Goal: Transaction & Acquisition: Purchase product/service

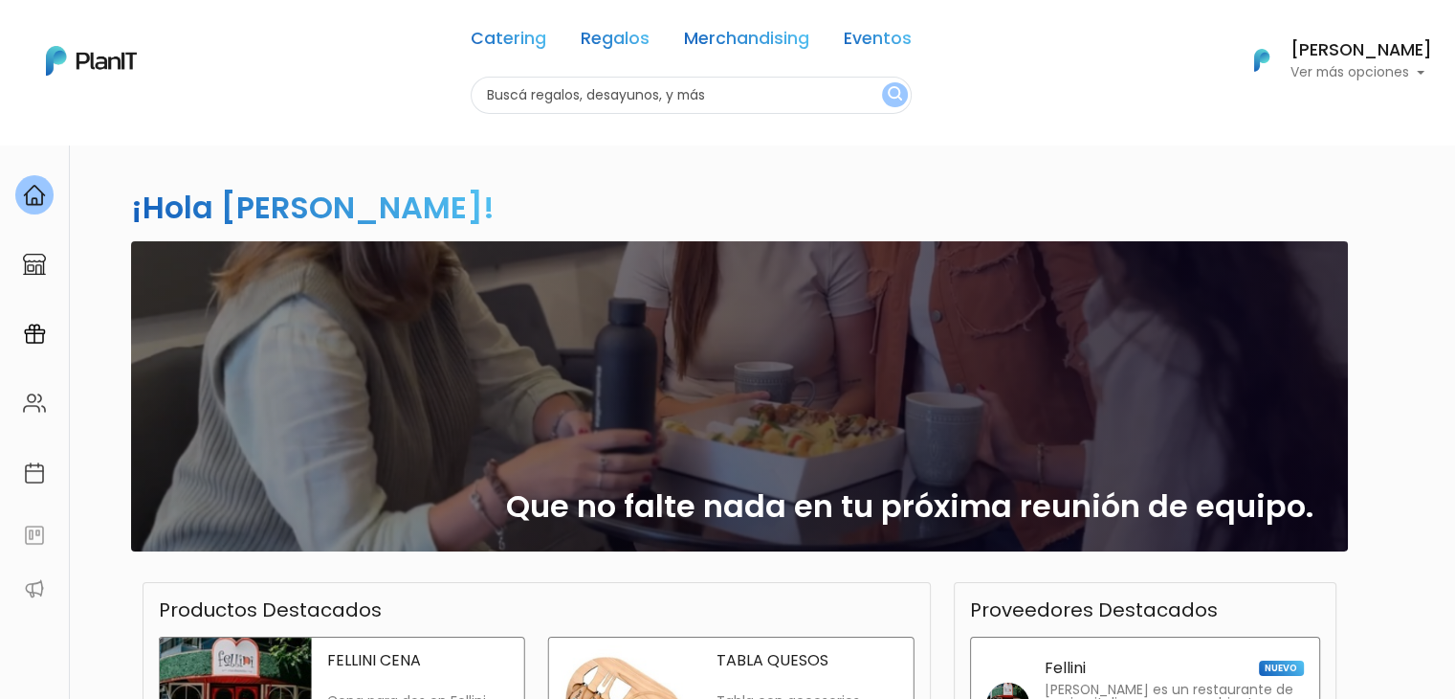
click at [739, 85] on input "text" at bounding box center [691, 95] width 441 height 37
type input "alfajores"
click at [882, 82] on button "submit" at bounding box center [895, 94] width 26 height 25
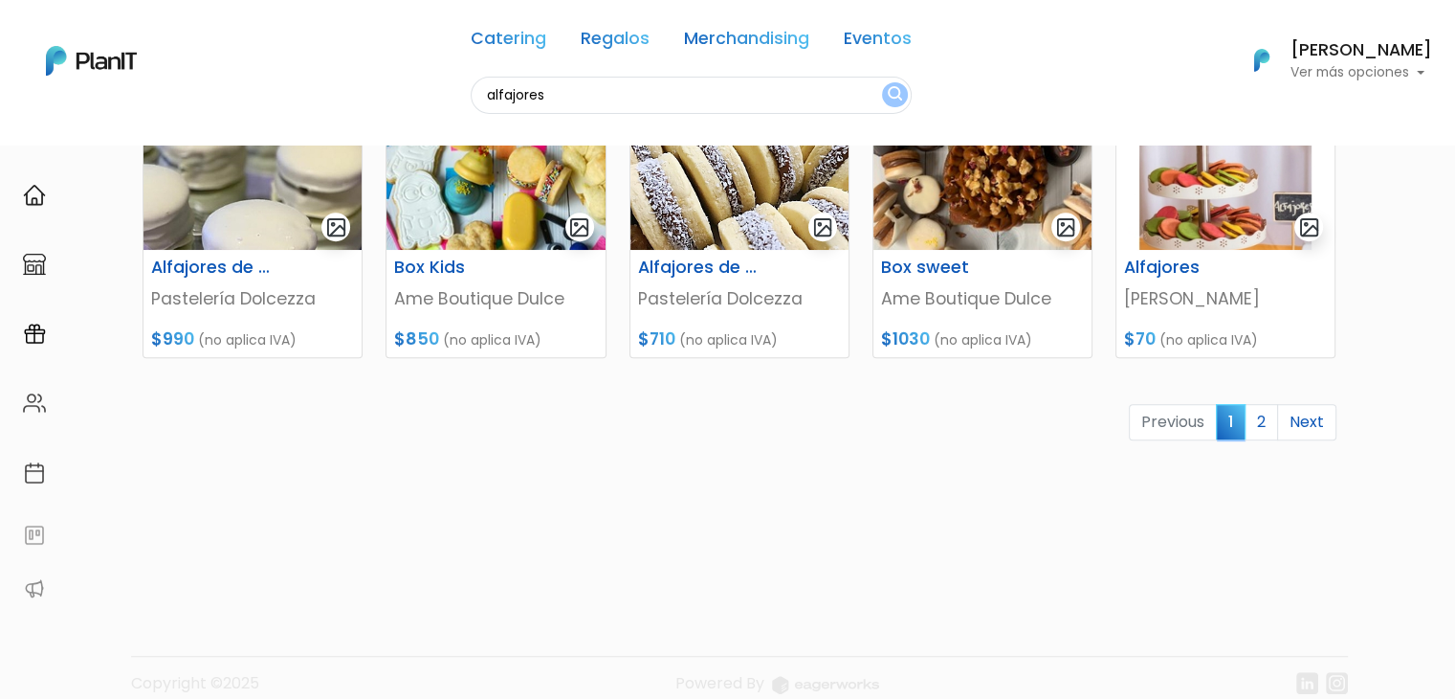
scroll to position [929, 0]
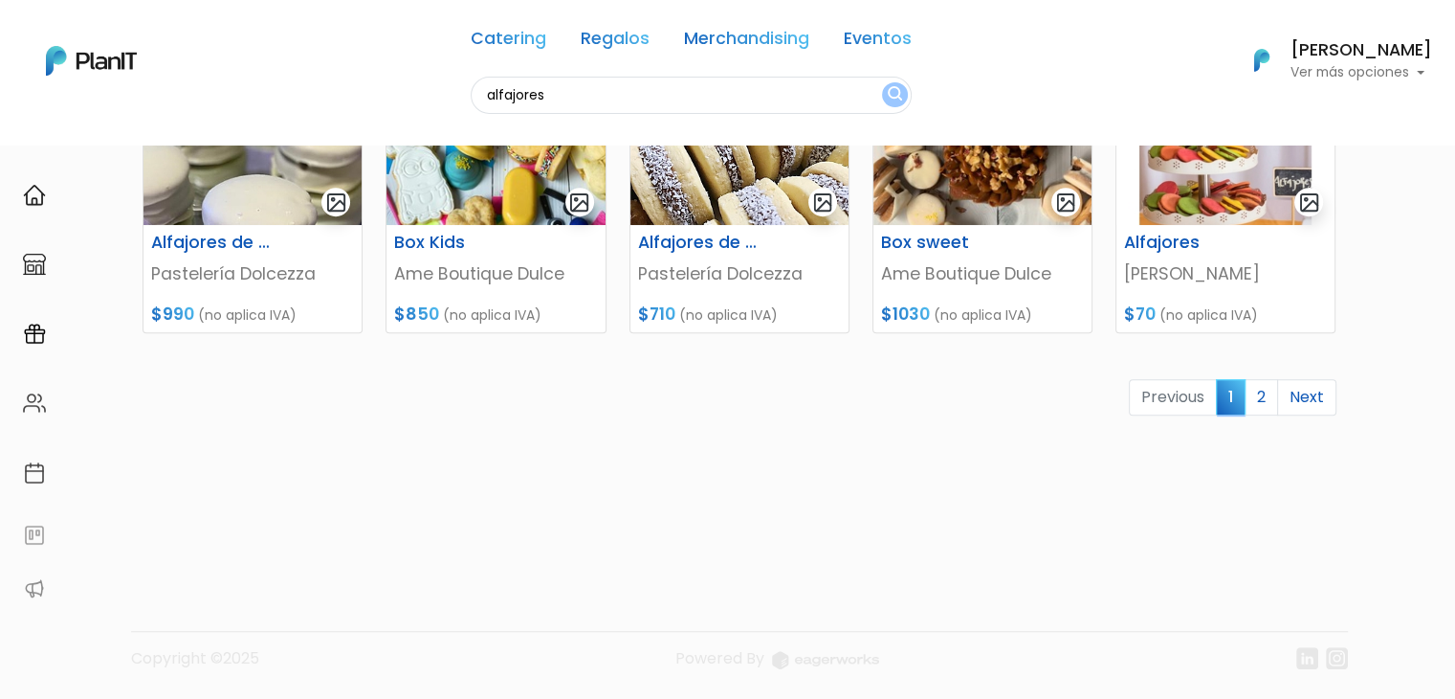
drag, startPoint x: 1466, startPoint y: 155, endPoint x: 381, endPoint y: 307, distance: 1095.7
click at [1266, 395] on link "2" at bounding box center [1261, 397] width 33 height 36
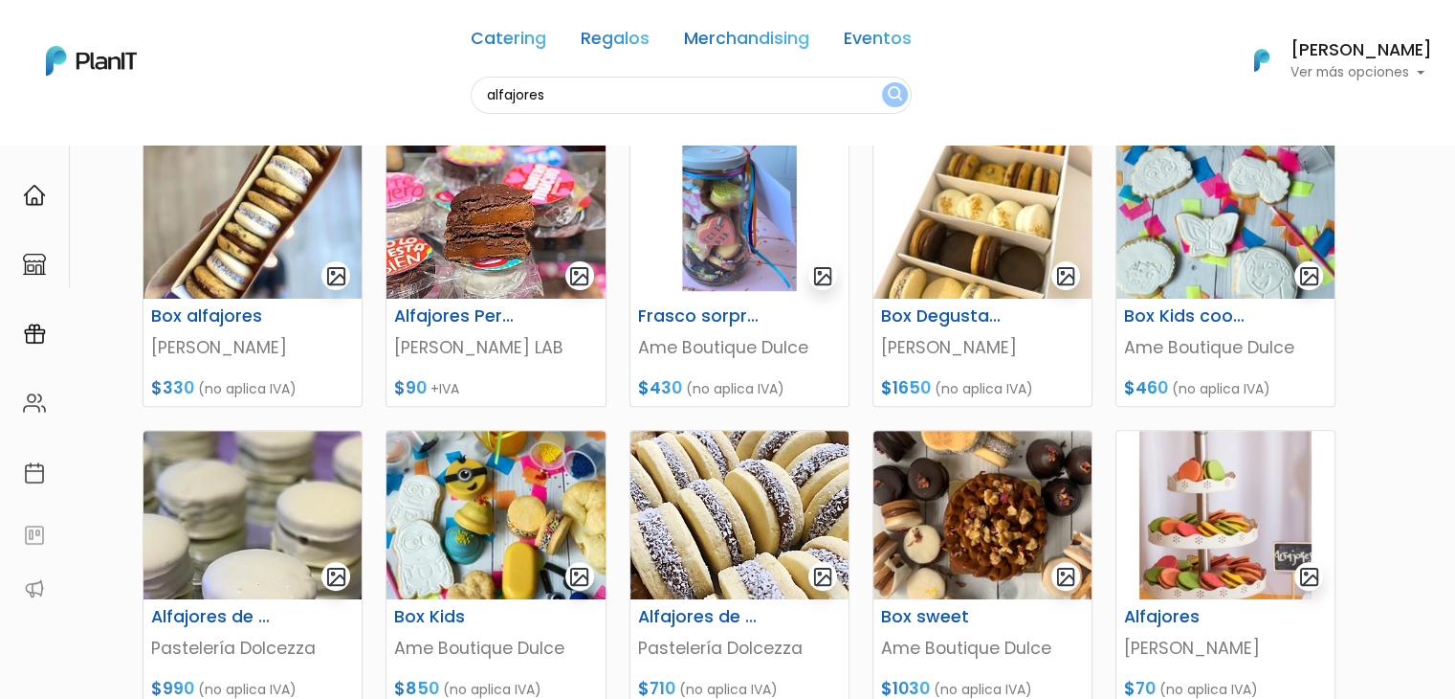
scroll to position [545, 0]
